Goal: Task Accomplishment & Management: Complete application form

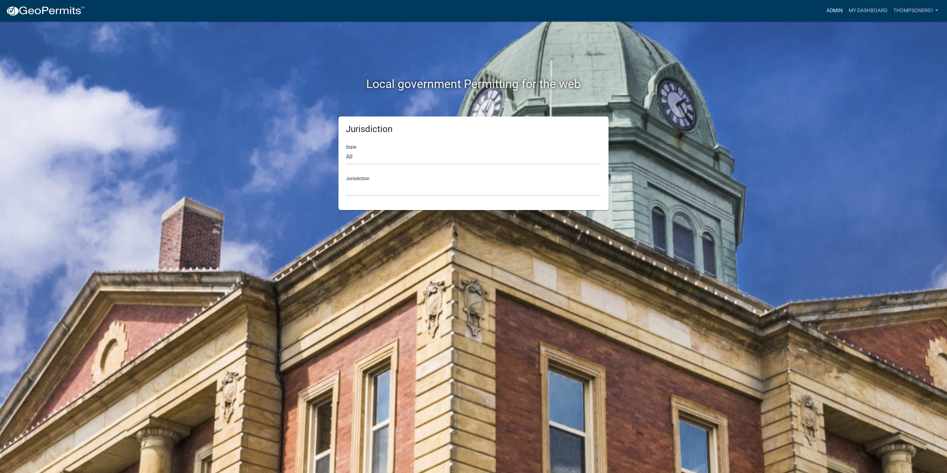
click at [836, 9] on link "Admin" at bounding box center [834, 11] width 22 height 14
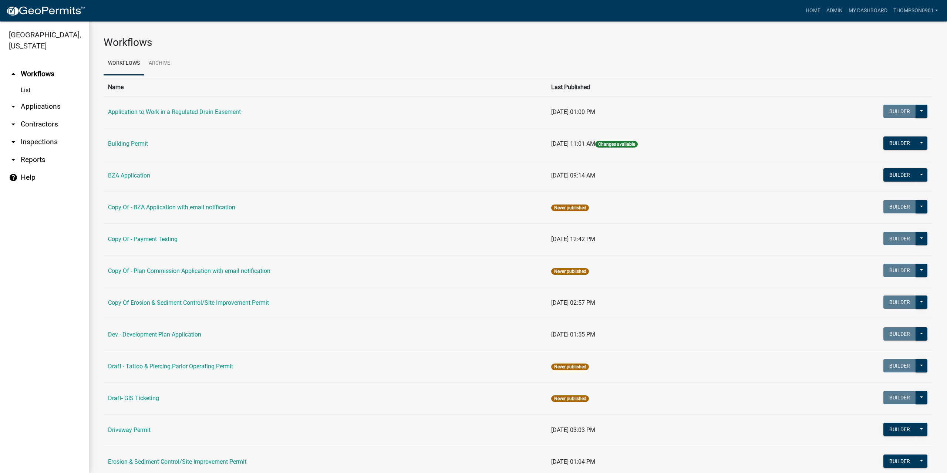
click at [33, 99] on link "arrow_drop_down Applications" at bounding box center [44, 107] width 89 height 18
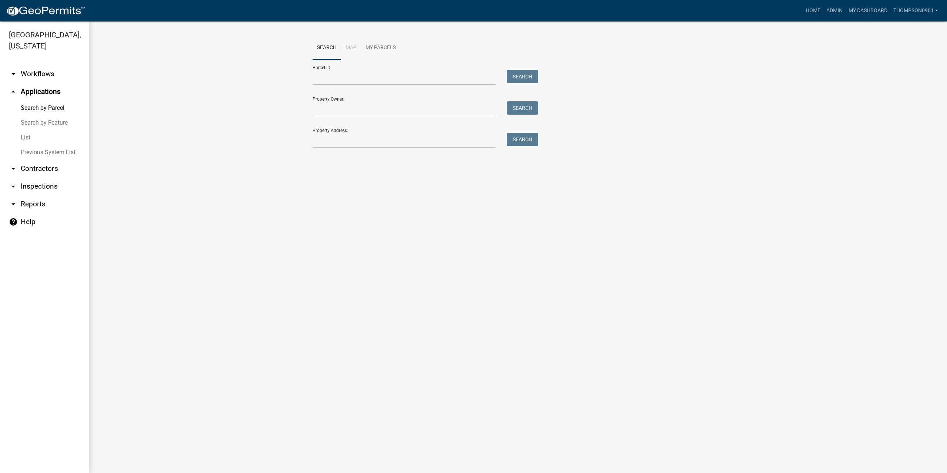
click at [354, 131] on div "Property Address: Search" at bounding box center [423, 135] width 222 height 26
click at [356, 139] on input "Property Address:" at bounding box center [403, 140] width 183 height 15
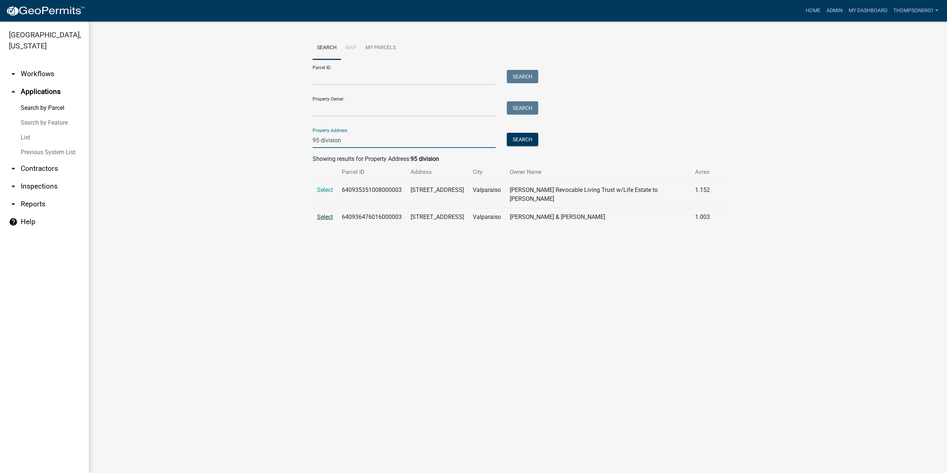
type input "95 division"
click at [328, 219] on span "Select" at bounding box center [325, 216] width 16 height 7
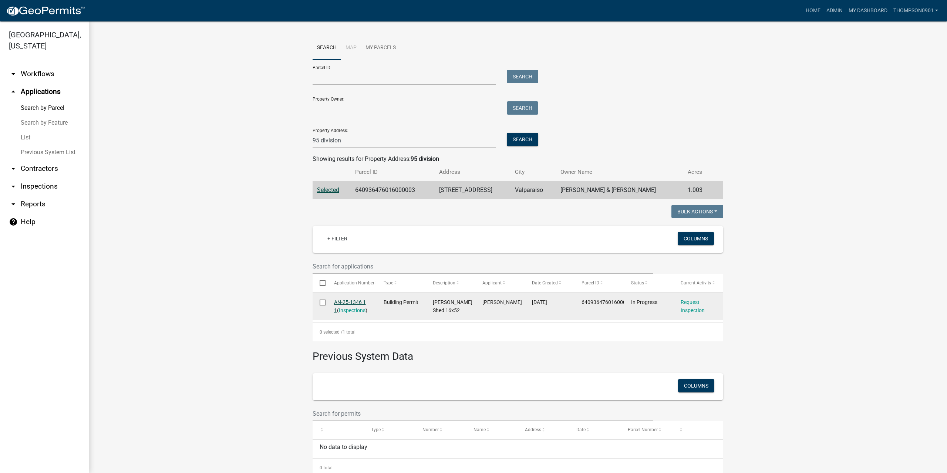
click at [353, 302] on link "AN-25-1346 1 1" at bounding box center [350, 306] width 32 height 14
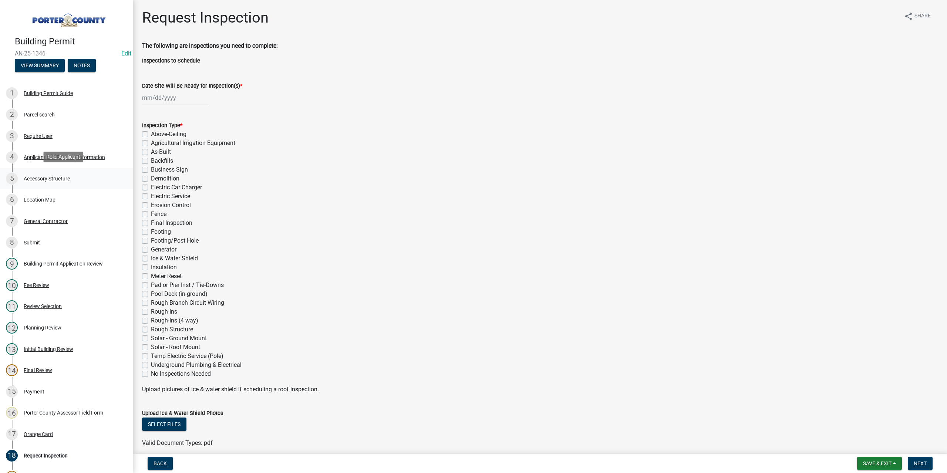
click at [38, 178] on div "Accessory Structure" at bounding box center [47, 178] width 46 height 5
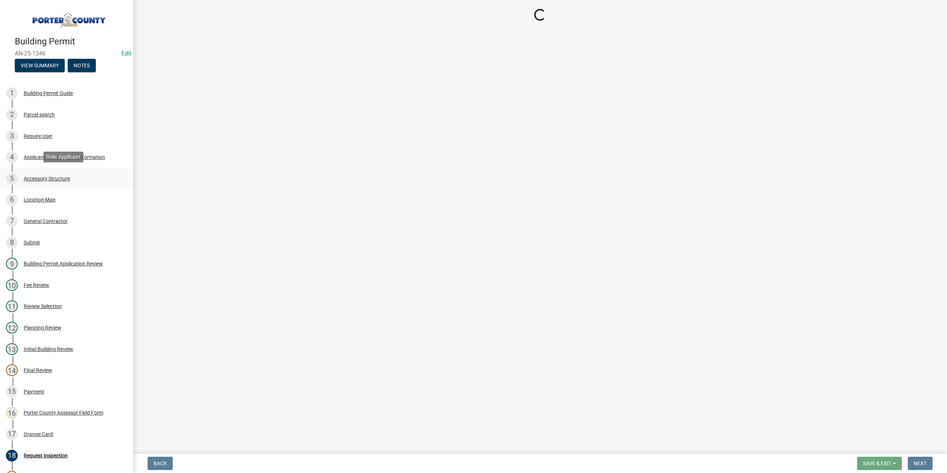
select select "b3000bfd-f408-4deb-8000-b6d1b85894a4"
select select "c9e834ac-bebe-4d20-b79b-0346d2791f6f"
select select "f445a0ba-bd7f-4793-84a4-aa7237a6abf8"
select select "d63a0ebc-b44d-481d-ab70-ec75eba29316"
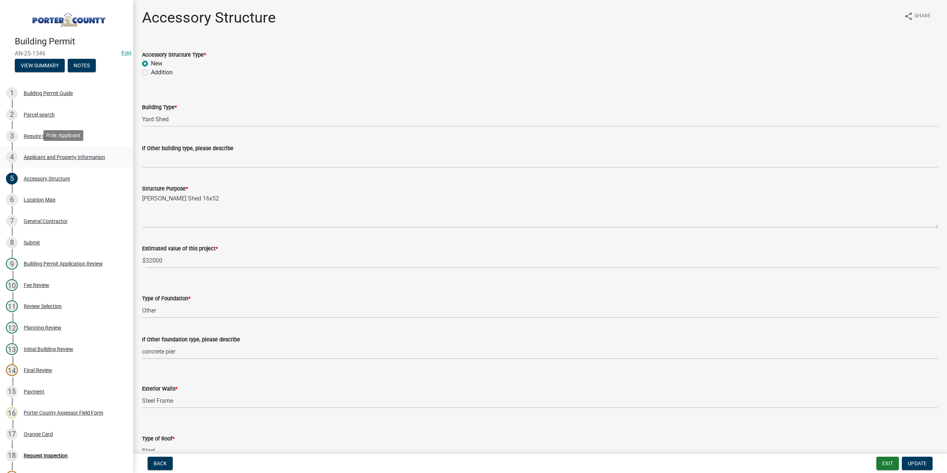
click at [54, 156] on div "Applicant and Property Information" at bounding box center [64, 157] width 81 height 5
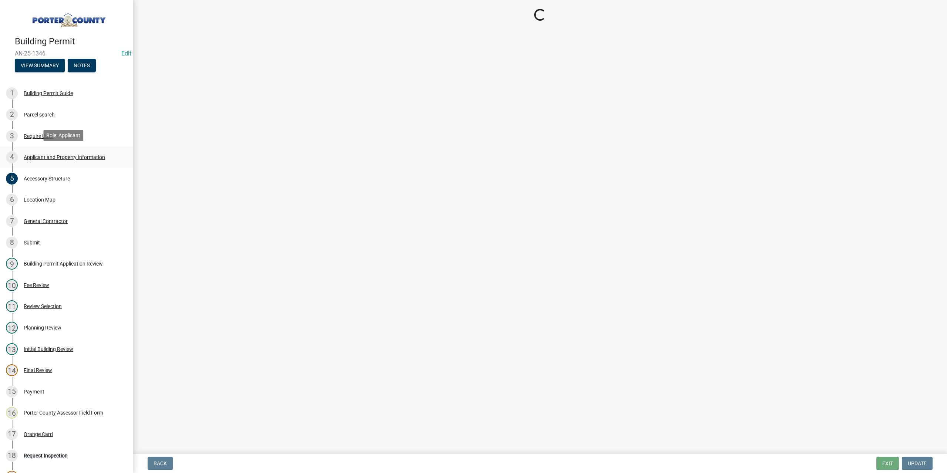
select select "6f5aa9ae-62ac-41bd-979a-9c71eae504cc"
select select "ea6751d4-6bf7-4a16-89ee-f7801ab82aa1"
select select "e2d1b1d7-ccc9-456b-9e96-e16306515997"
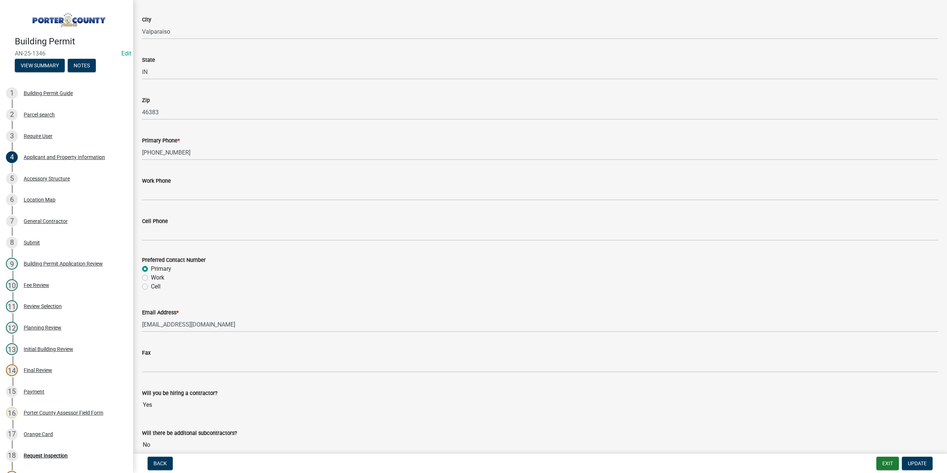
scroll to position [896, 0]
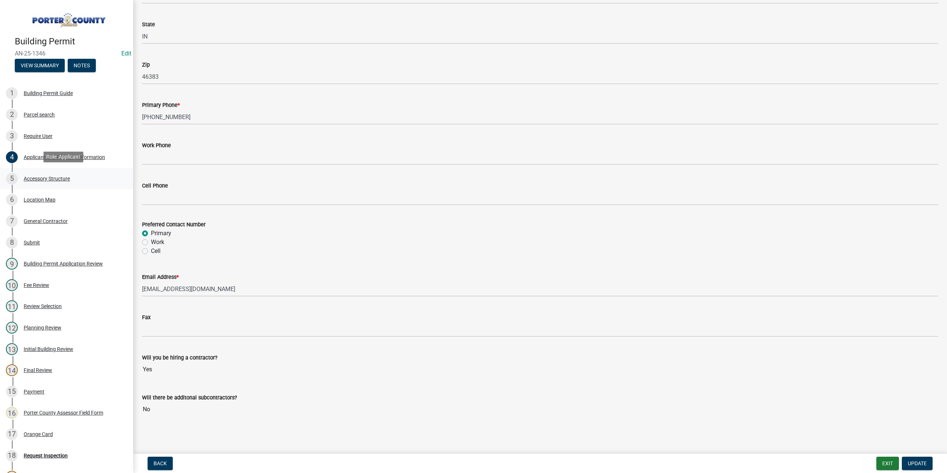
click at [44, 179] on div "Accessory Structure" at bounding box center [47, 178] width 46 height 5
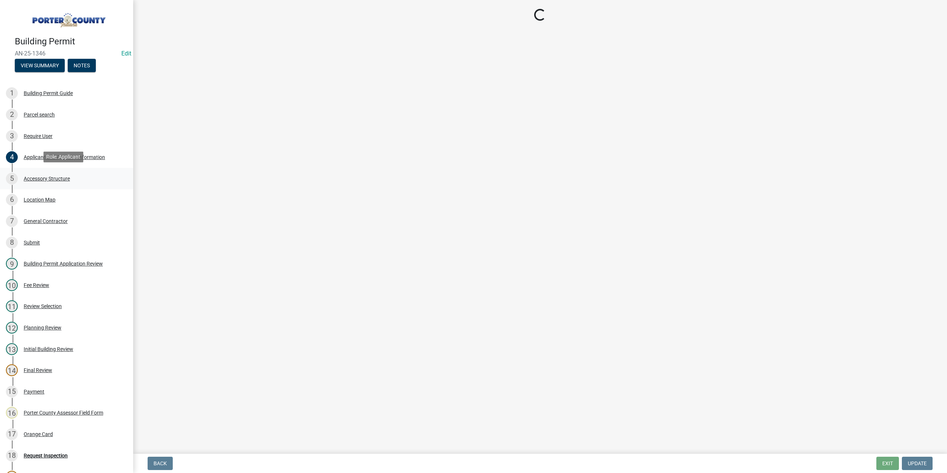
scroll to position [0, 0]
select select "b3000bfd-f408-4deb-8000-b6d1b85894a4"
select select "c9e834ac-bebe-4d20-b79b-0346d2791f6f"
select select "f445a0ba-bd7f-4793-84a4-aa7237a6abf8"
select select "d63a0ebc-b44d-481d-ab70-ec75eba29316"
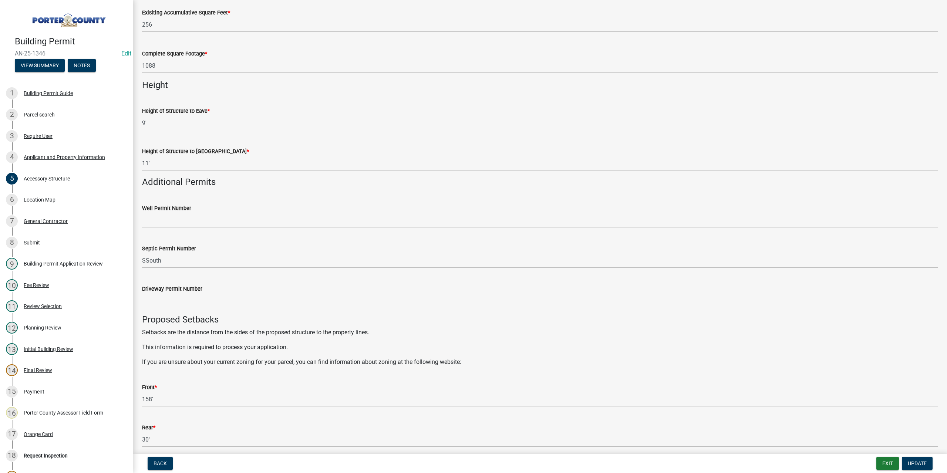
scroll to position [1109, 0]
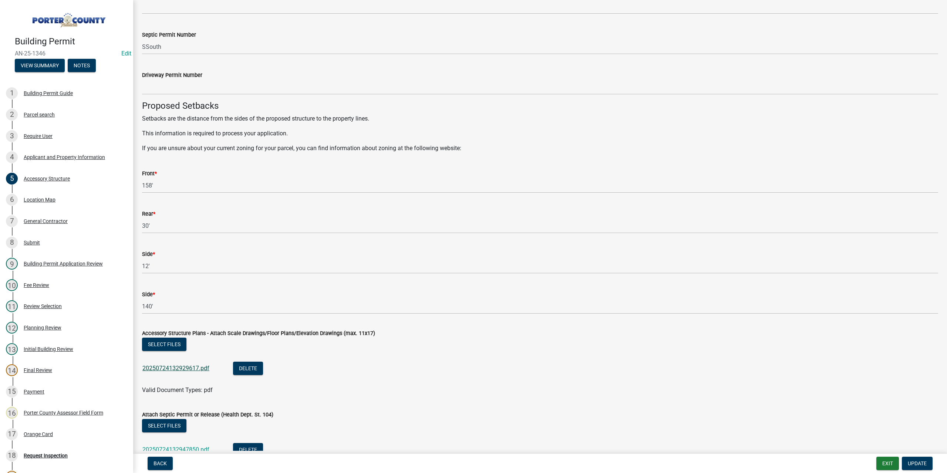
click at [204, 370] on link "20250724132929617.pdf" at bounding box center [175, 368] width 67 height 7
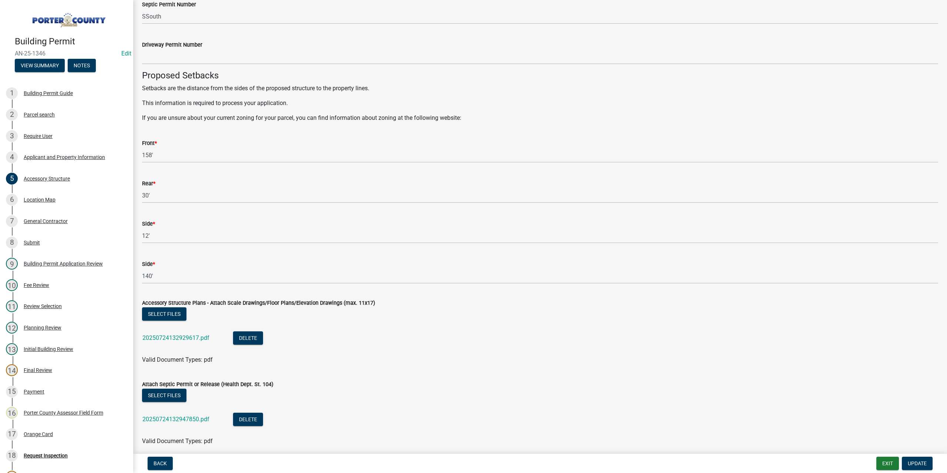
scroll to position [1169, 0]
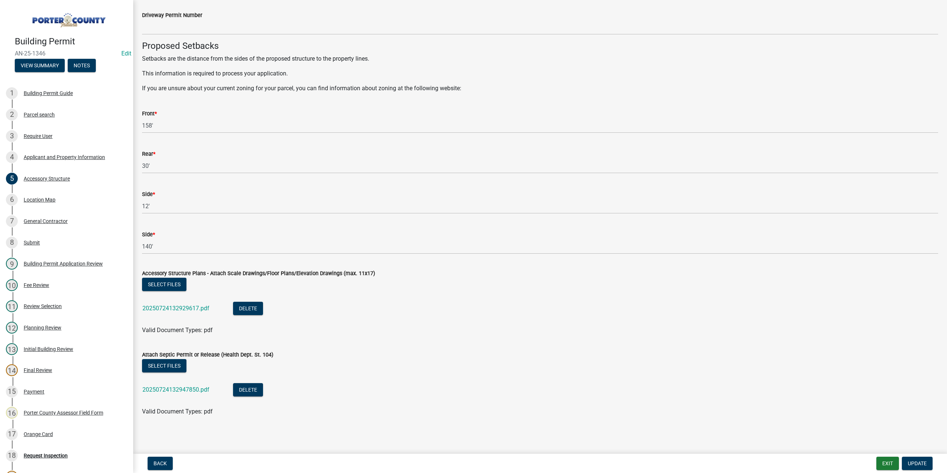
click at [200, 384] on div "20250724132947850.pdf" at bounding box center [181, 390] width 79 height 15
click at [200, 388] on link "20250724132947850.pdf" at bounding box center [175, 389] width 67 height 7
